Goal: Obtain resource: Download file/media

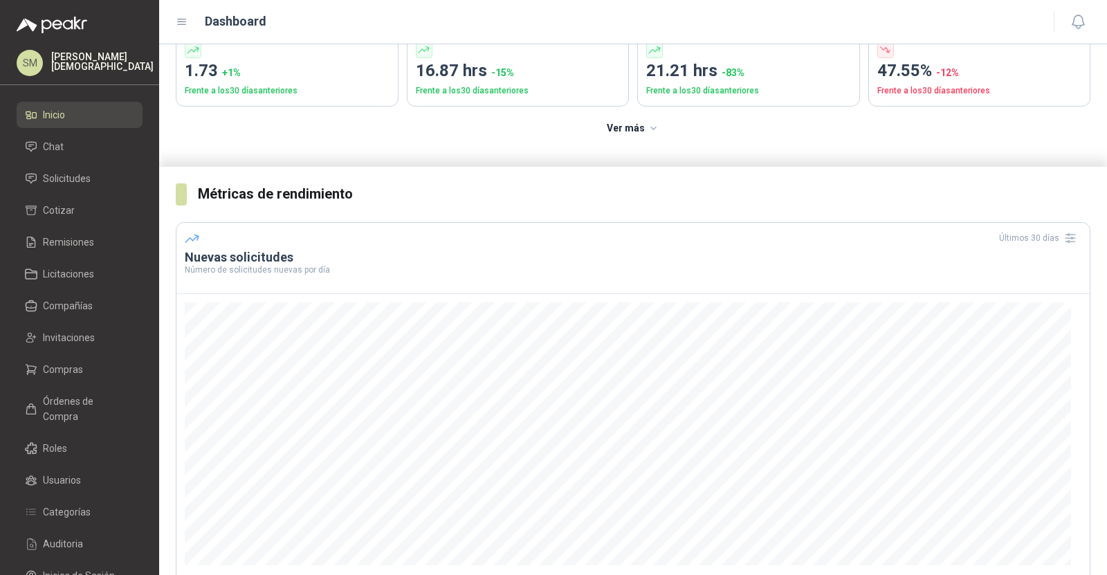
scroll to position [130, 0]
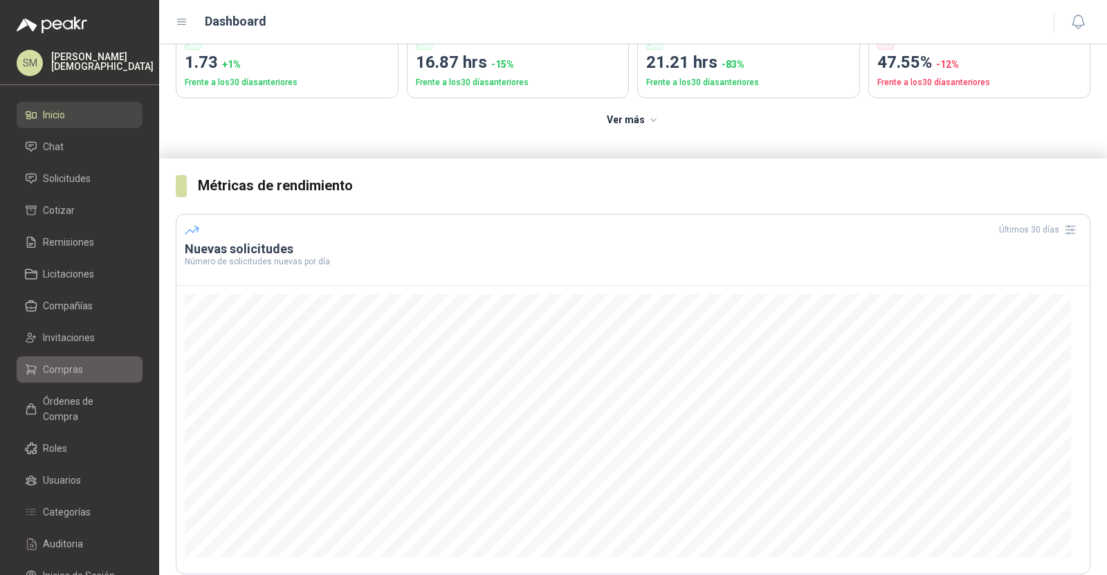
click at [55, 367] on span "Compras" at bounding box center [63, 369] width 40 height 15
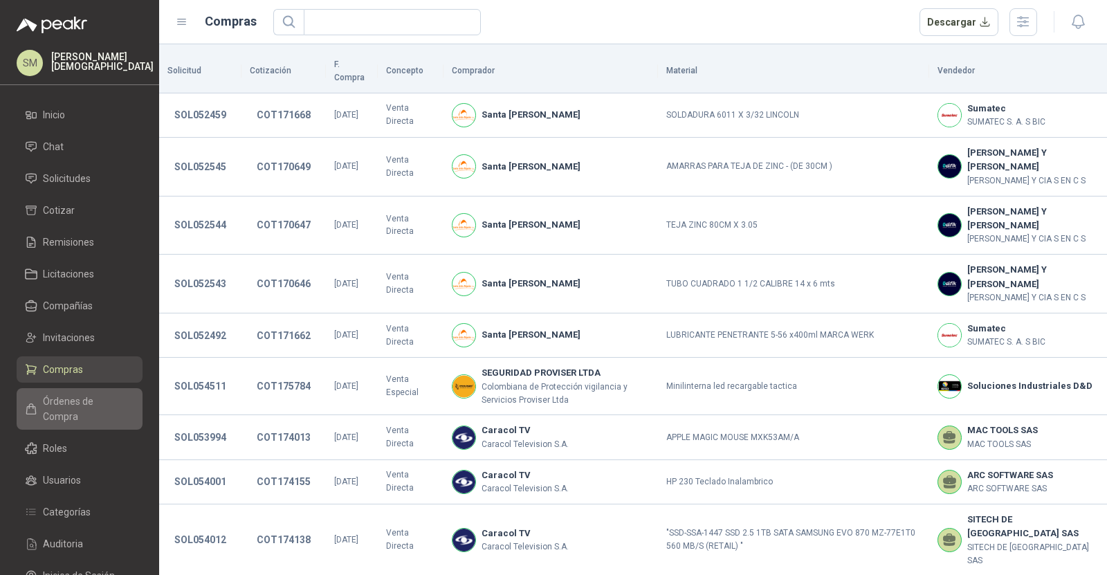
click at [75, 403] on span "Órdenes de Compra" at bounding box center [86, 409] width 87 height 30
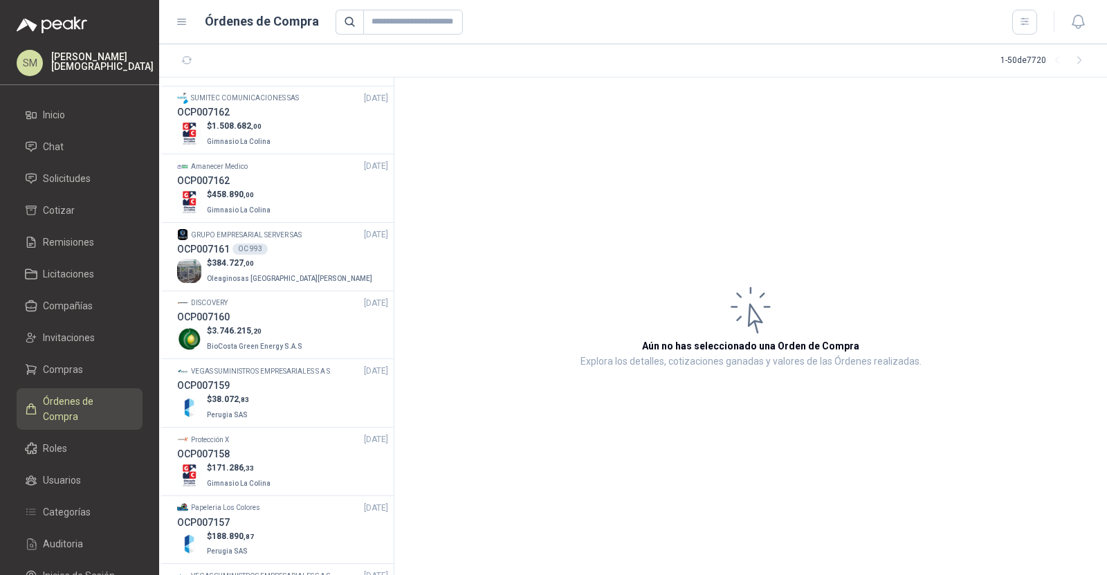
scroll to position [1833, 0]
click at [257, 341] on p "BioCosta Green Energy S.A.S" at bounding box center [256, 348] width 98 height 15
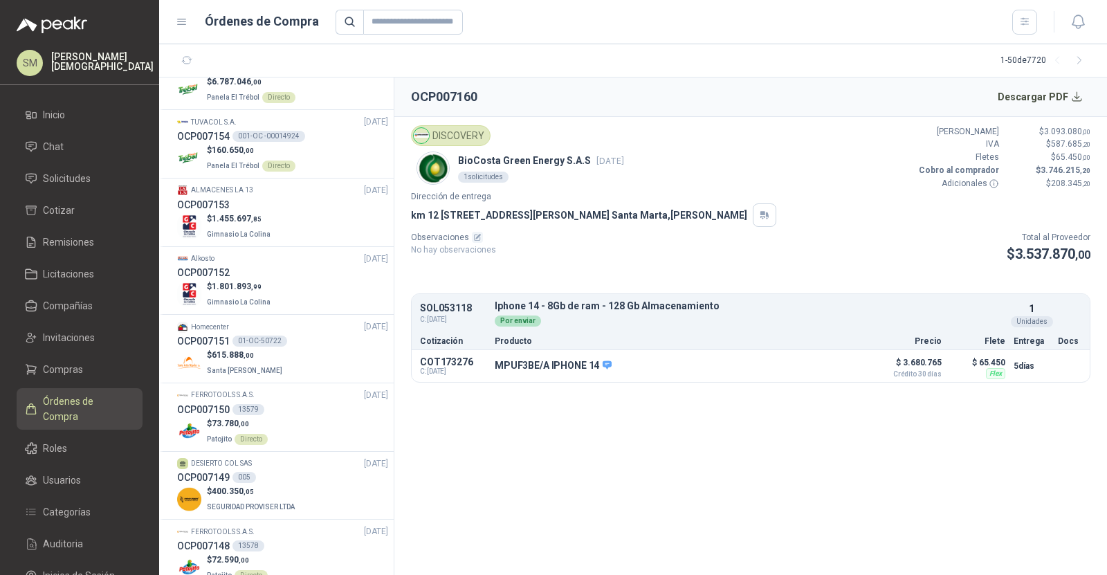
scroll to position [2562, 0]
click at [269, 198] on div "OCP007153" at bounding box center [282, 205] width 211 height 15
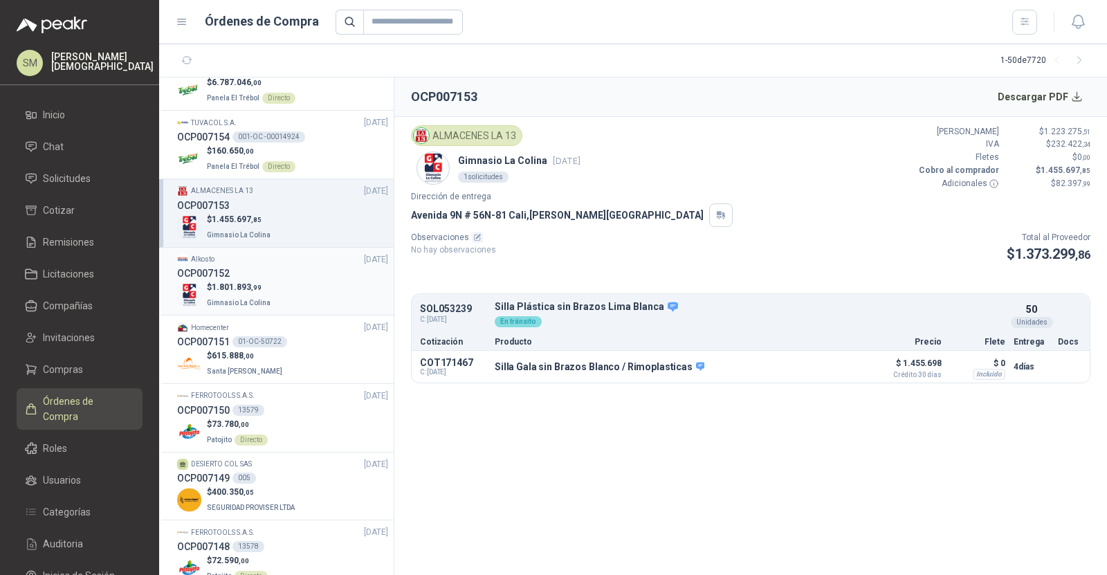
click at [237, 296] on p "Gimnasio La Colina" at bounding box center [240, 301] width 66 height 15
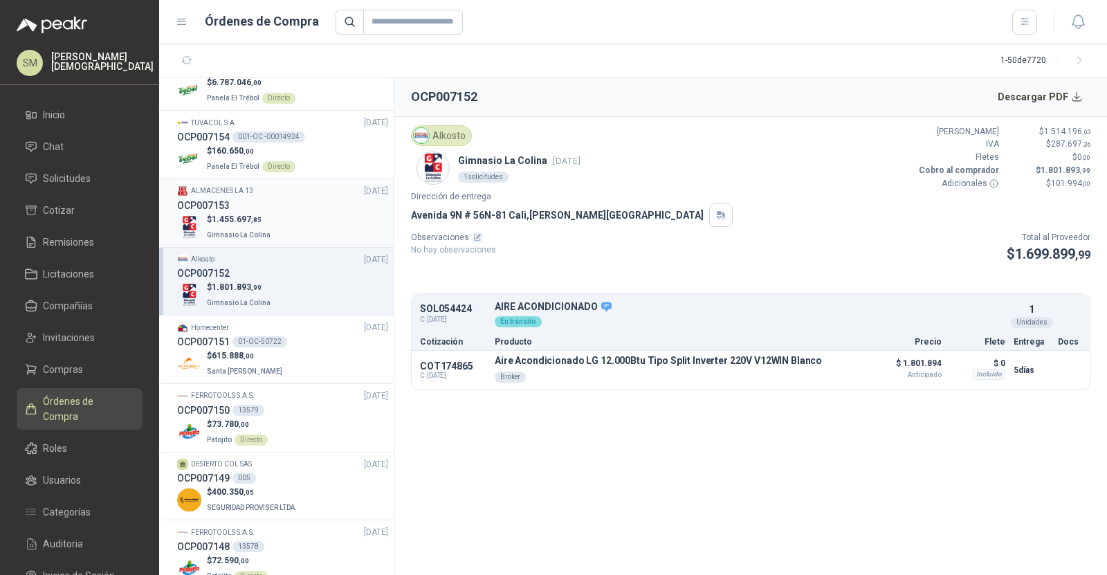
click at [267, 226] on p "Gimnasio La Colina" at bounding box center [240, 233] width 66 height 15
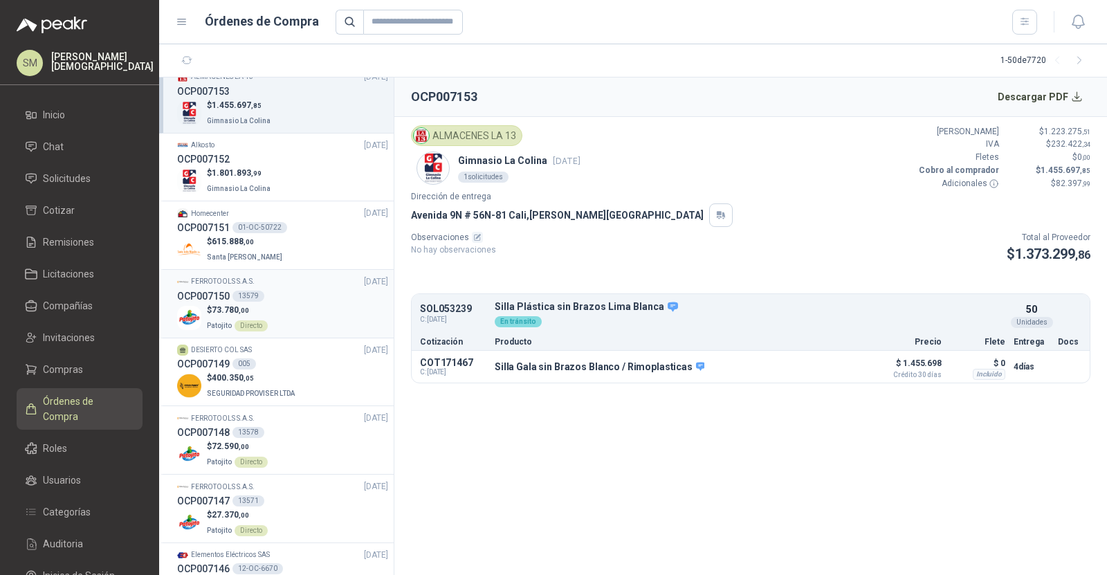
scroll to position [2674, 0]
click at [118, 377] on link "Compras" at bounding box center [80, 369] width 126 height 26
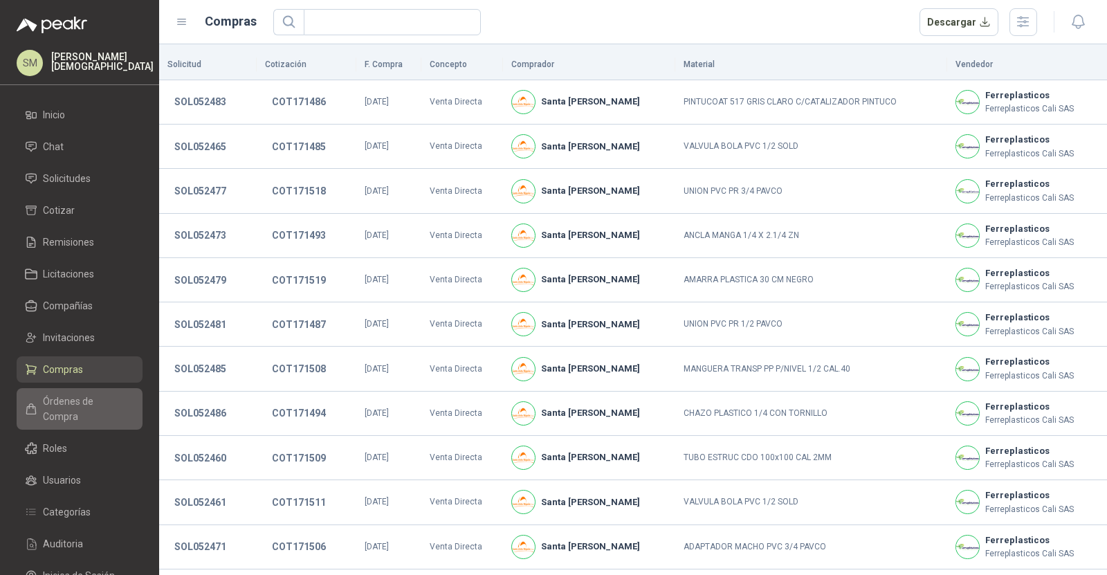
click at [82, 399] on span "Órdenes de Compra" at bounding box center [86, 409] width 87 height 30
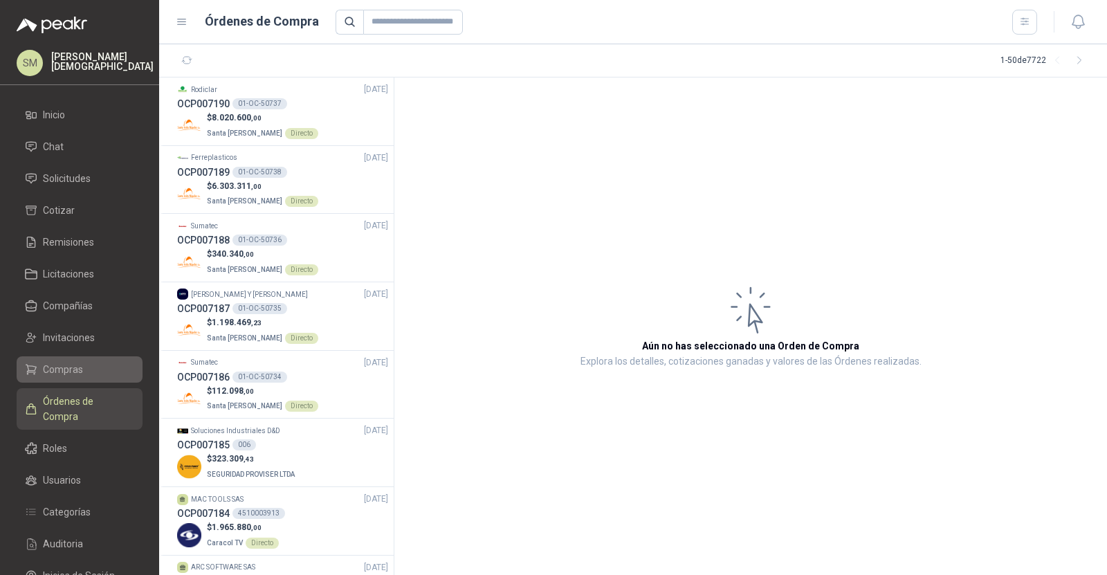
click at [87, 368] on li "Compras" at bounding box center [79, 369] width 109 height 15
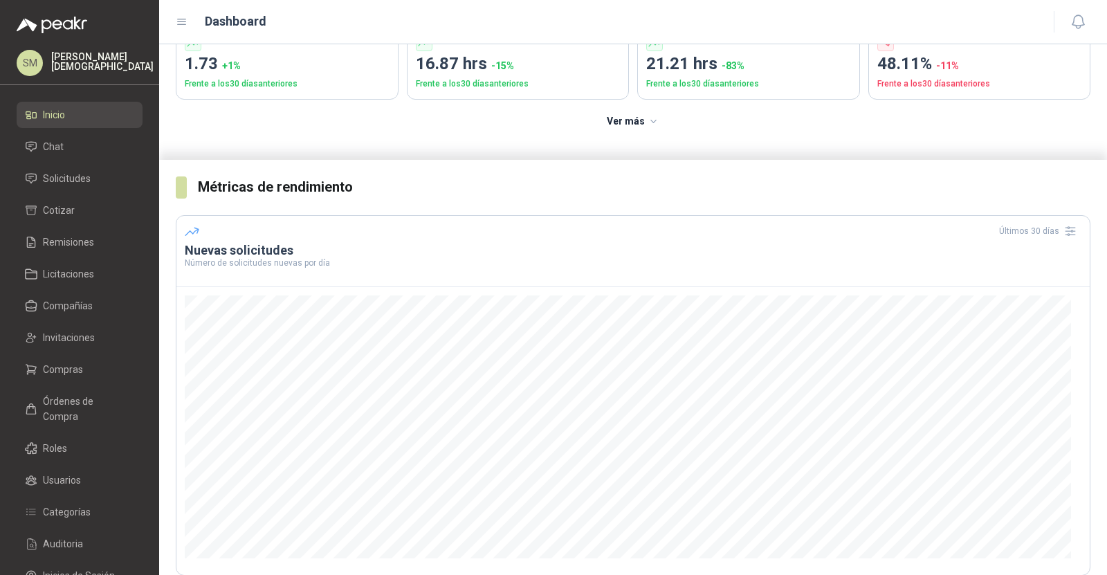
scroll to position [128, 0]
click at [74, 183] on span "Solicitudes" at bounding box center [67, 178] width 48 height 15
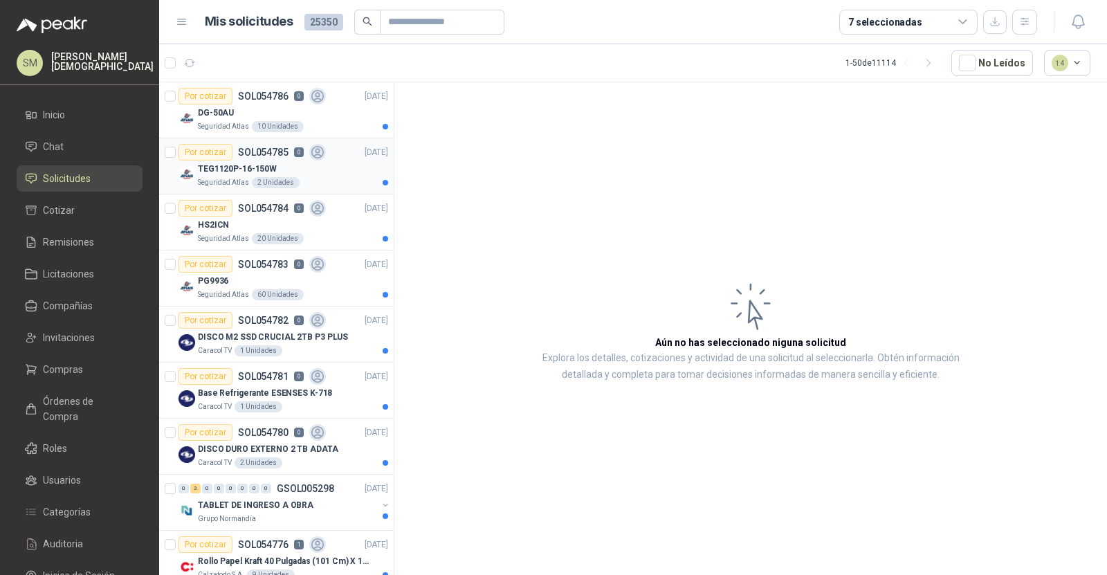
click at [319, 179] on div "Seguridad Atlas 2 Unidades" at bounding box center [293, 182] width 190 height 11
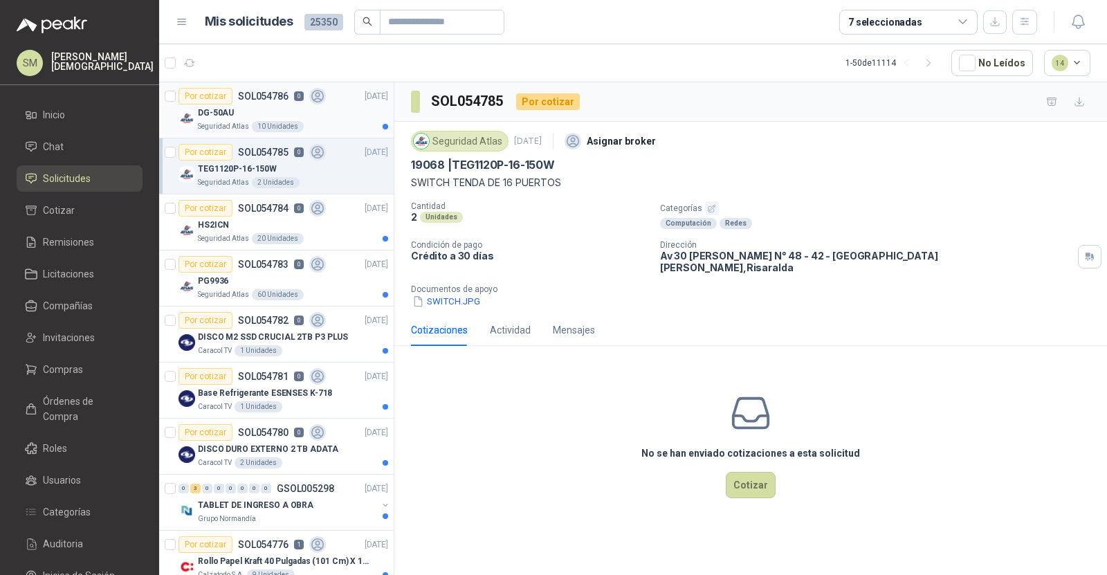
click at [336, 132] on article "Por cotizar SOL054786 0 03/09/25 DG-50AU Seguridad Atlas 10 Unidades" at bounding box center [276, 110] width 235 height 56
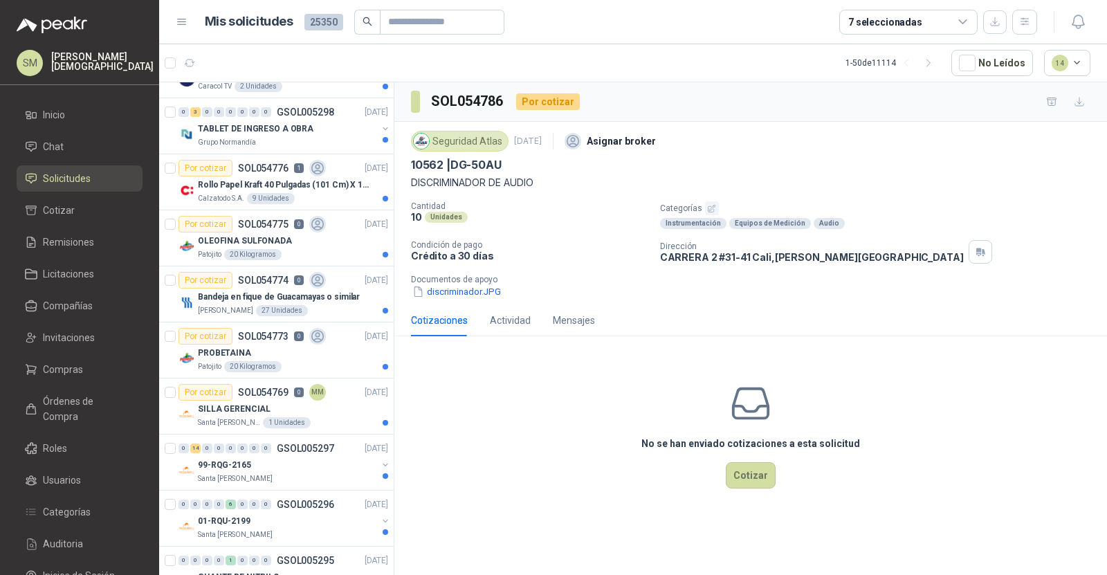
scroll to position [378, 0]
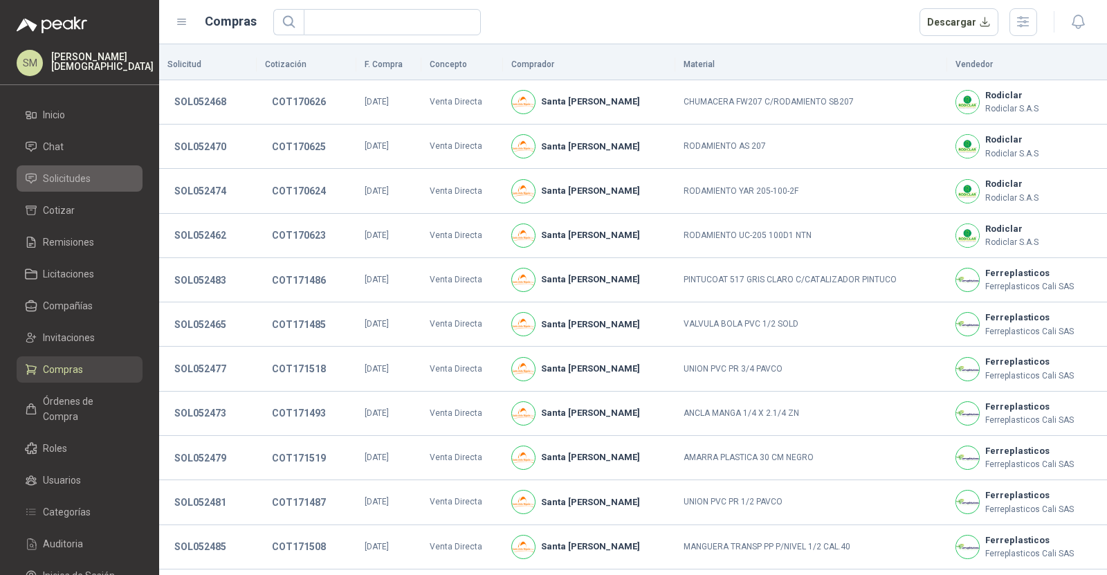
click at [101, 179] on li "Solicitudes" at bounding box center [79, 178] width 109 height 15
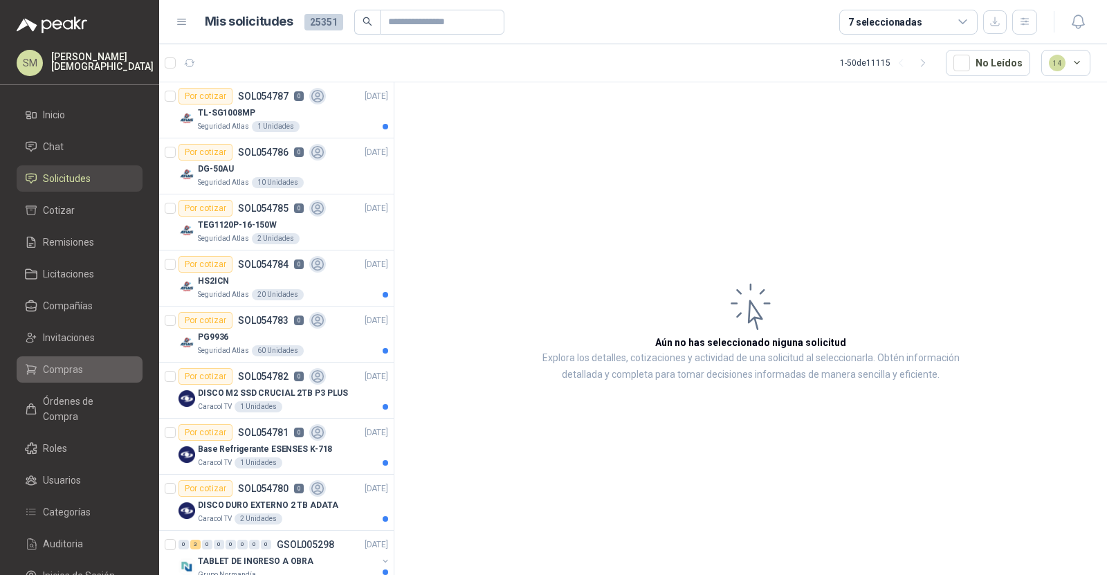
click at [64, 359] on link "Compras" at bounding box center [80, 369] width 126 height 26
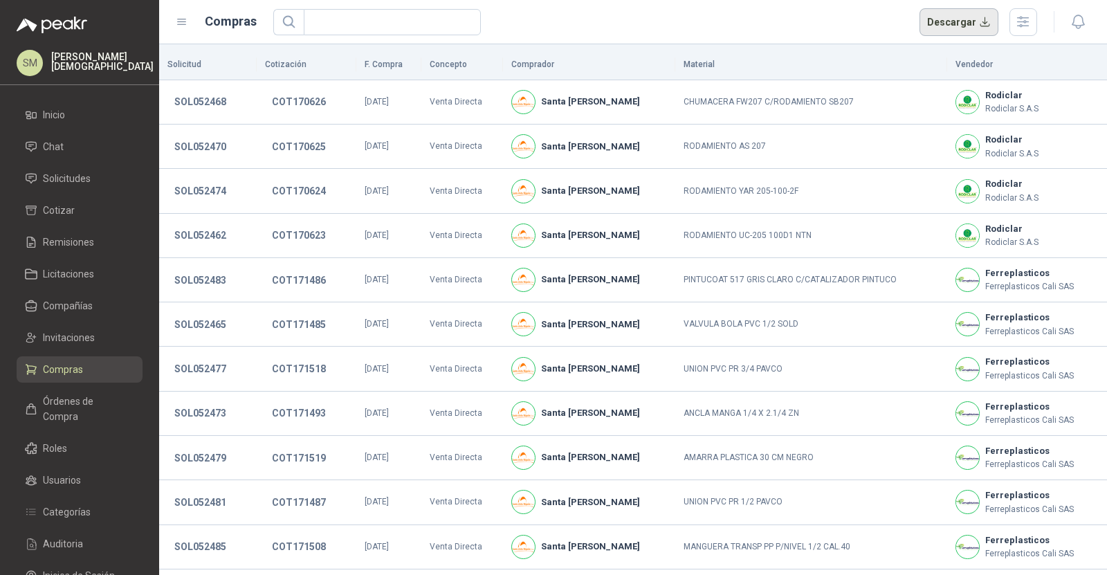
click at [959, 26] on button "Descargar" at bounding box center [960, 22] width 80 height 28
